Goal: Check status: Check status

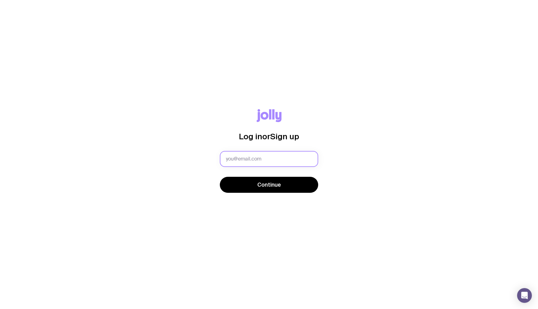
click at [264, 162] on input "text" at bounding box center [269, 159] width 98 height 16
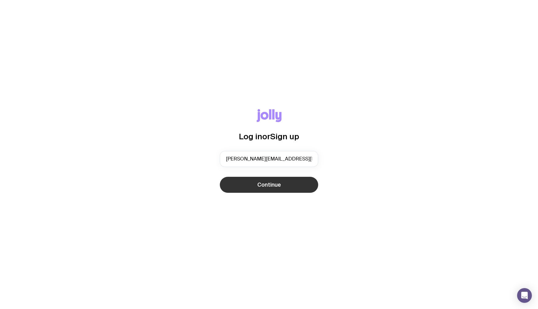
type input "[PERSON_NAME][EMAIL_ADDRESS][PERSON_NAME][DOMAIN_NAME]"
click at [260, 183] on span "Continue" at bounding box center [269, 184] width 24 height 7
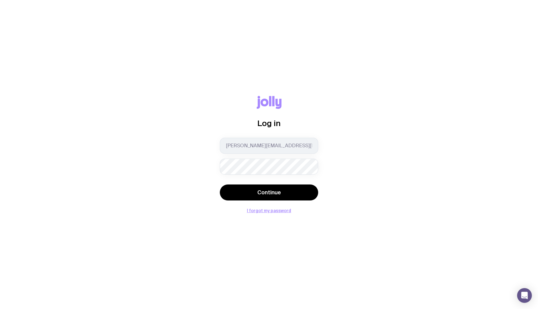
click at [220, 184] on button "Continue" at bounding box center [269, 192] width 98 height 16
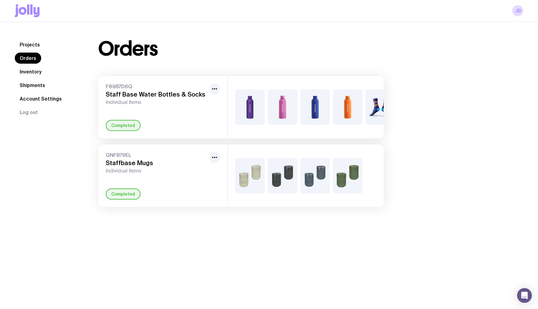
click at [434, 92] on div "Orders F89B7D6Q Staff Base Water Bottles & Socks Individual Items Completed +2 …" at bounding box center [304, 123] width 440 height 168
click at [199, 110] on div "F89B7D6Q Staff Base Water Bottles & Socks Individual Items Completed" at bounding box center [162, 107] width 129 height 62
click at [128, 127] on div "Completed" at bounding box center [123, 125] width 35 height 11
click at [36, 88] on link "Shipments" at bounding box center [32, 85] width 35 height 11
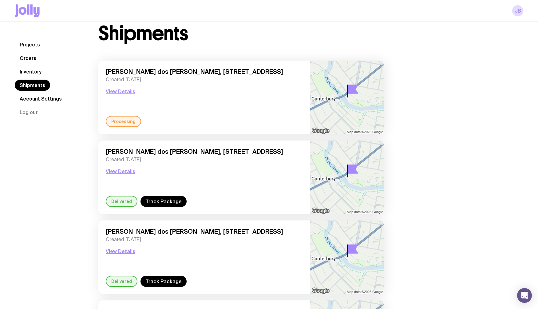
scroll to position [14, 0]
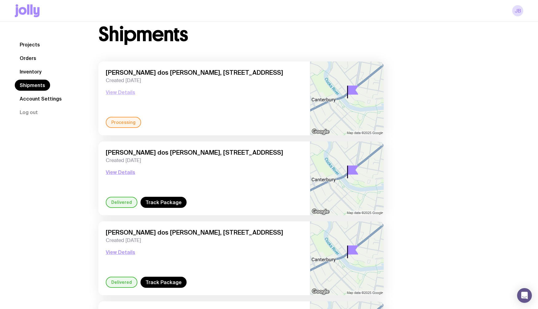
click at [124, 95] on button "View Details" at bounding box center [121, 92] width 30 height 7
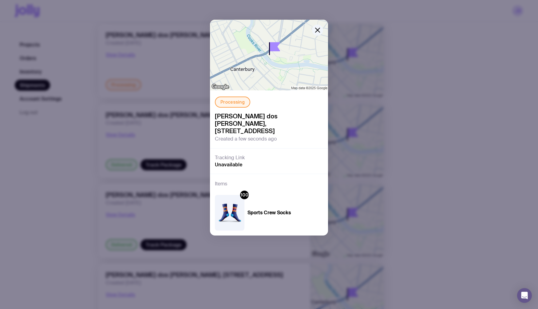
scroll to position [0, 0]
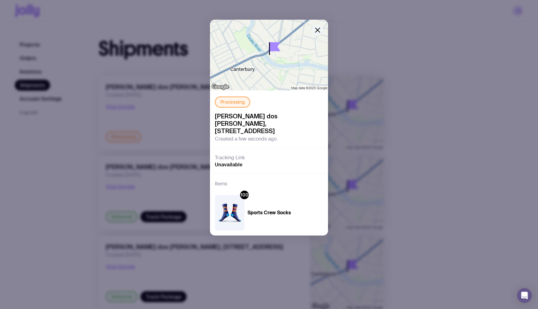
click at [317, 30] on icon "button" at bounding box center [317, 30] width 4 height 4
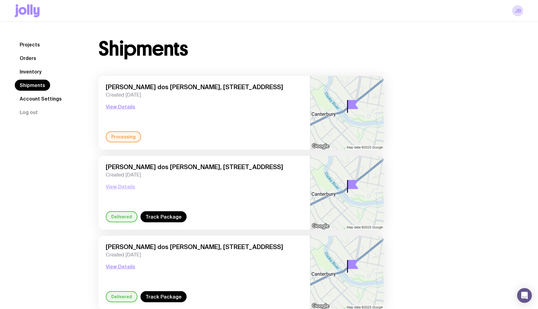
click at [125, 186] on button "View Details" at bounding box center [121, 186] width 30 height 7
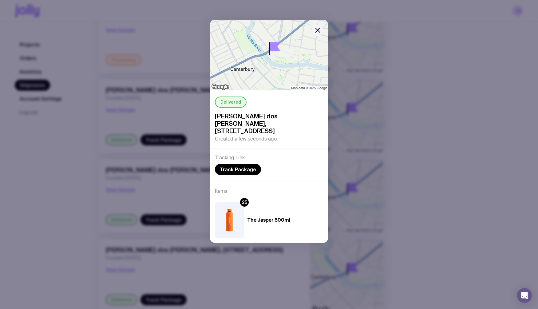
scroll to position [94, 0]
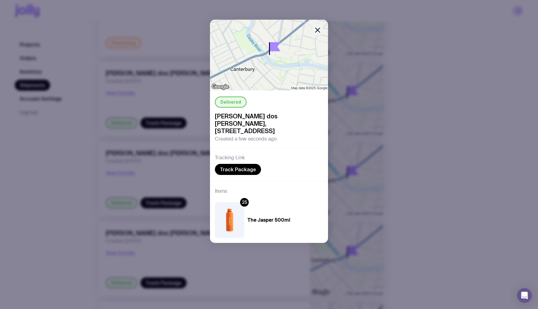
click at [318, 31] on icon "button" at bounding box center [317, 29] width 7 height 7
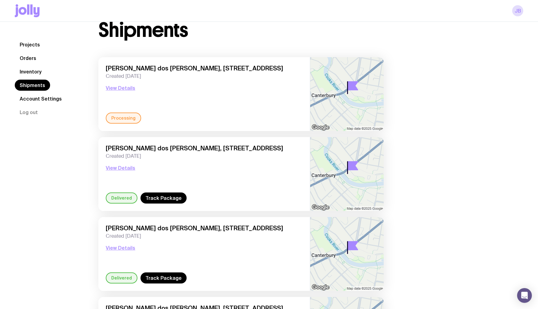
scroll to position [0, 0]
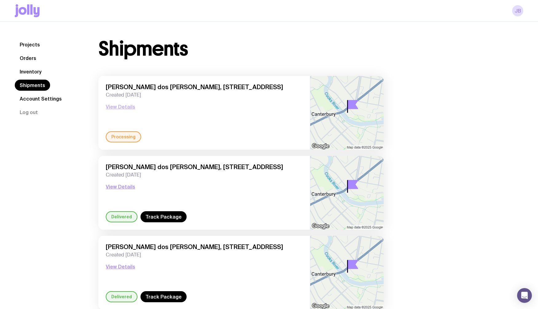
click at [127, 106] on button "View Details" at bounding box center [121, 106] width 30 height 7
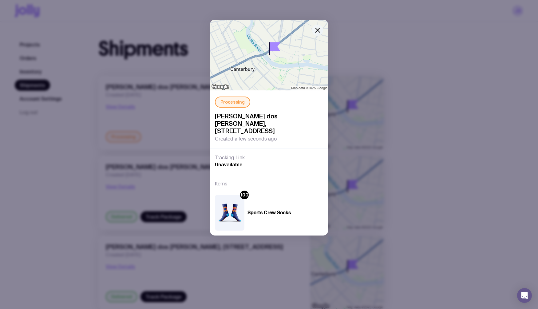
click at [315, 27] on icon "button" at bounding box center [317, 29] width 7 height 7
